Goal: Check status: Verify the current state of an ongoing process or item

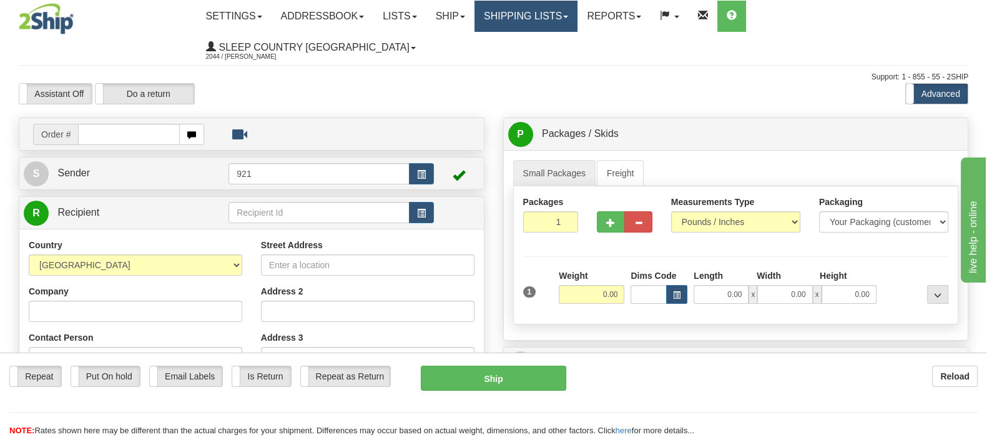
click at [570, 19] on link "Shipping lists" at bounding box center [526, 16] width 103 height 31
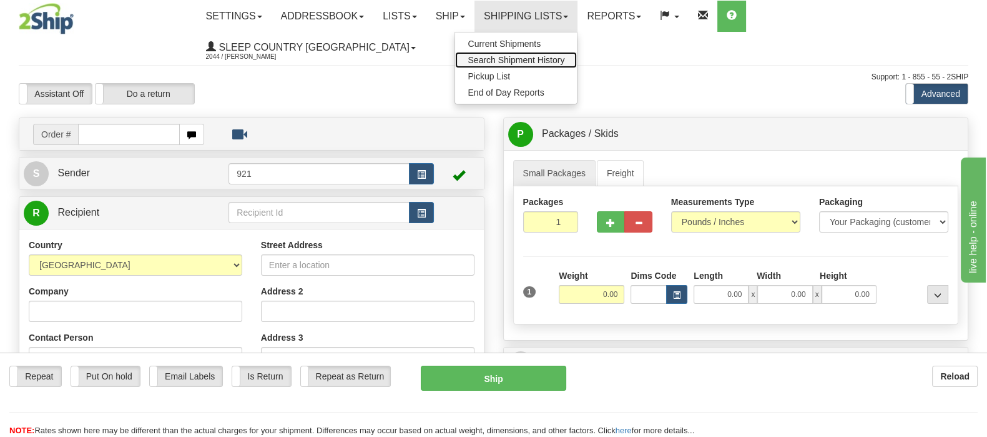
click at [565, 57] on span "Search Shipment History" at bounding box center [516, 60] width 97 height 10
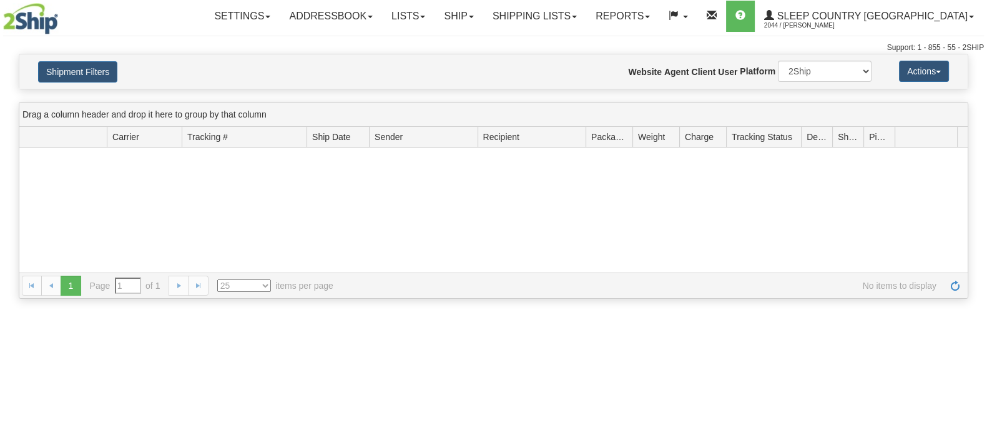
type input "From [DATE] To [DATE]"
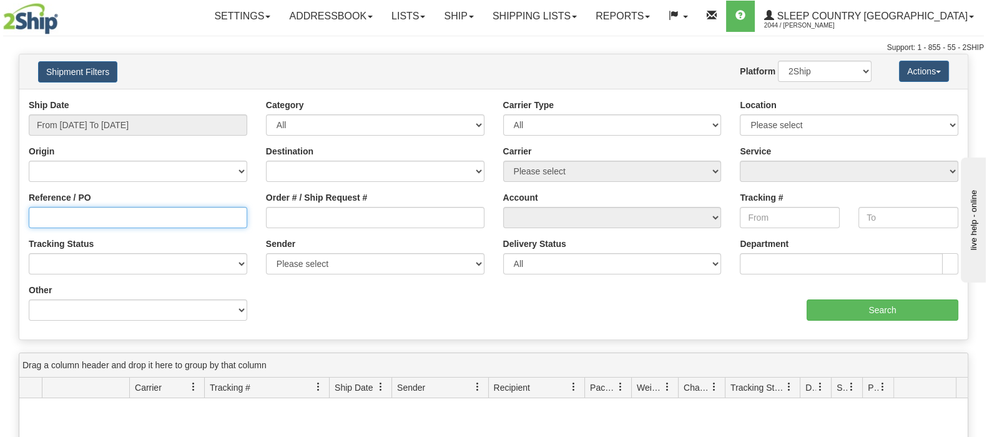
click at [73, 217] on input "Reference / PO" at bounding box center [138, 217] width 219 height 21
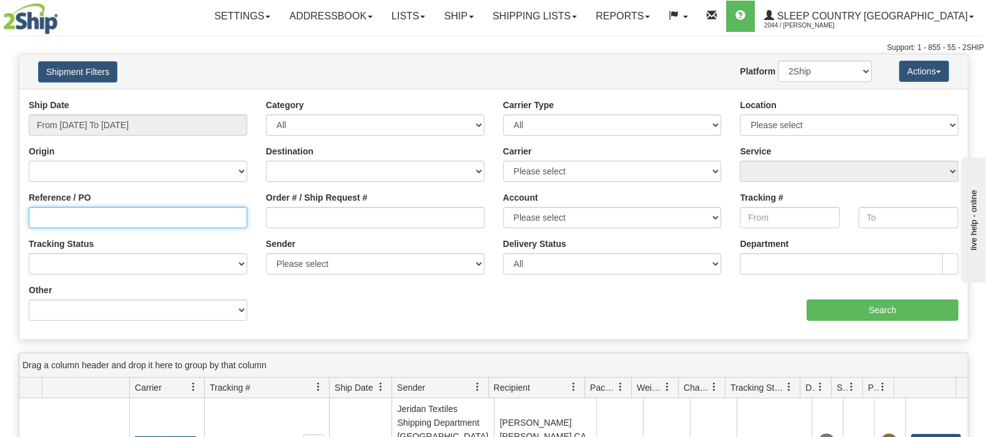
paste input "9000I058436"
type input "9000I058436"
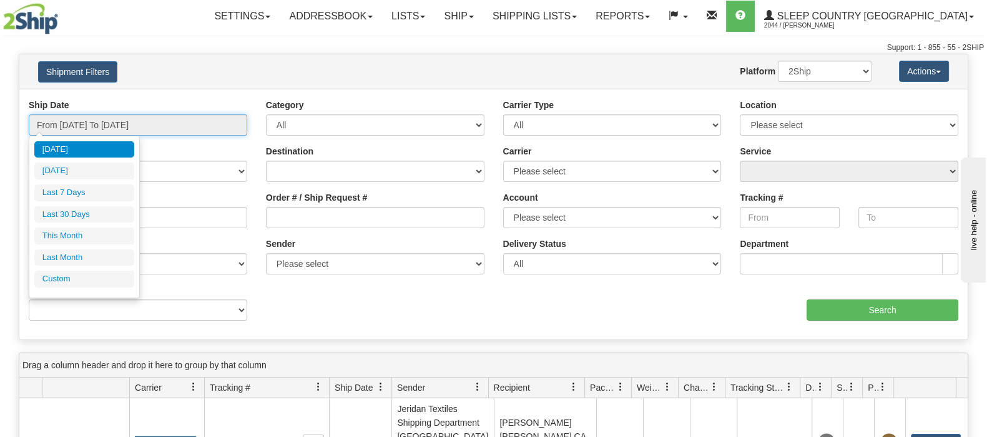
click at [98, 116] on input "From [DATE] To [DATE]" at bounding box center [138, 124] width 219 height 21
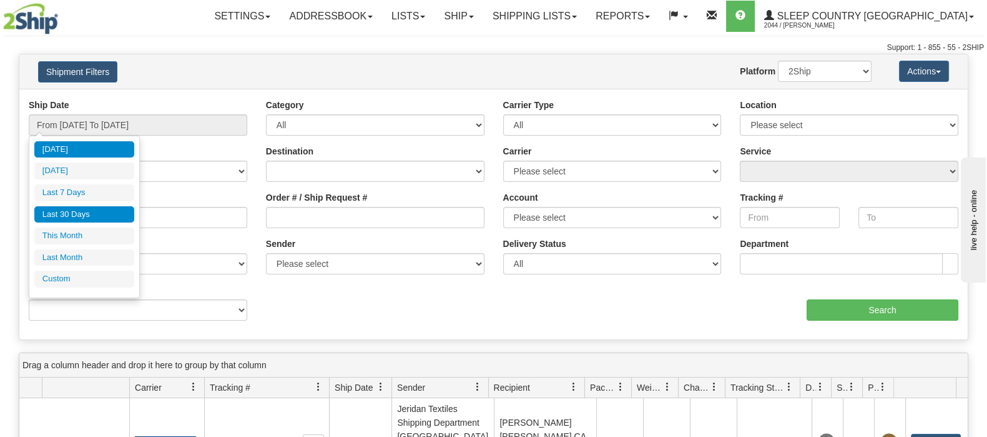
click at [70, 209] on li "Last 30 Days" at bounding box center [84, 214] width 100 height 17
type input "From [DATE] To [DATE]"
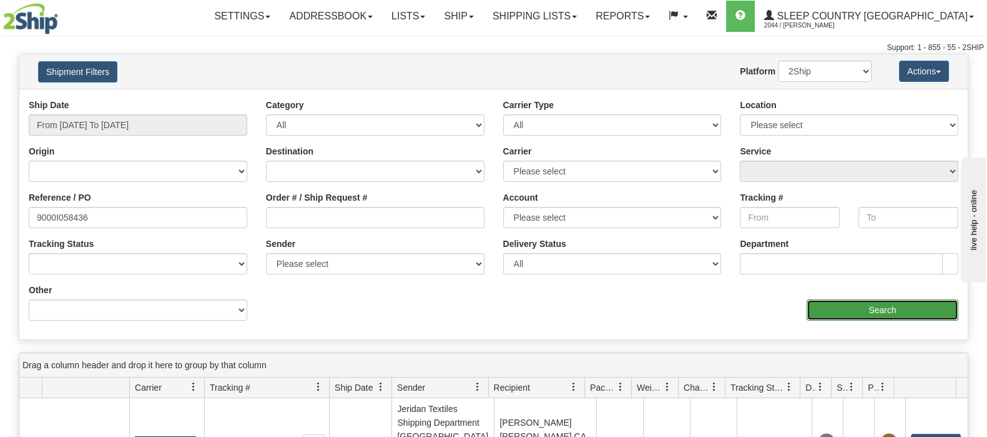
click at [849, 306] on input "Search" at bounding box center [883, 309] width 152 height 21
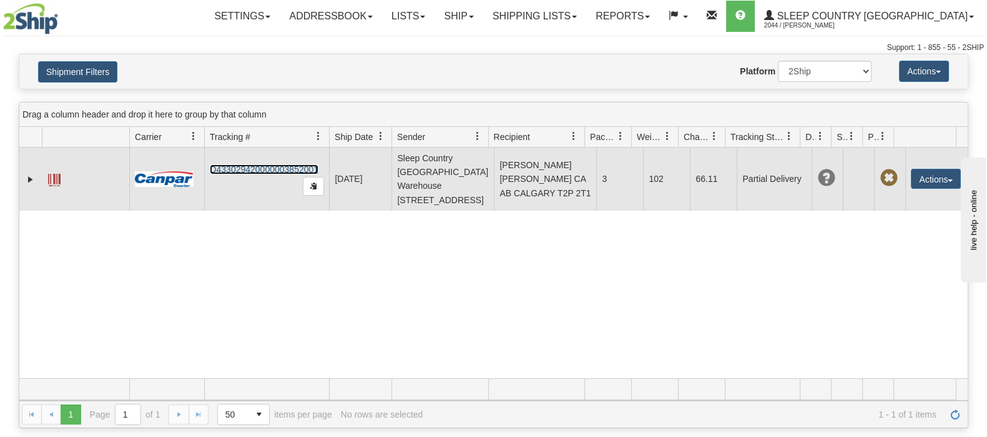
click at [250, 164] on link "D433029420000003852001" at bounding box center [264, 169] width 109 height 10
click at [54, 174] on span at bounding box center [54, 180] width 12 height 12
